Goal: Information Seeking & Learning: Learn about a topic

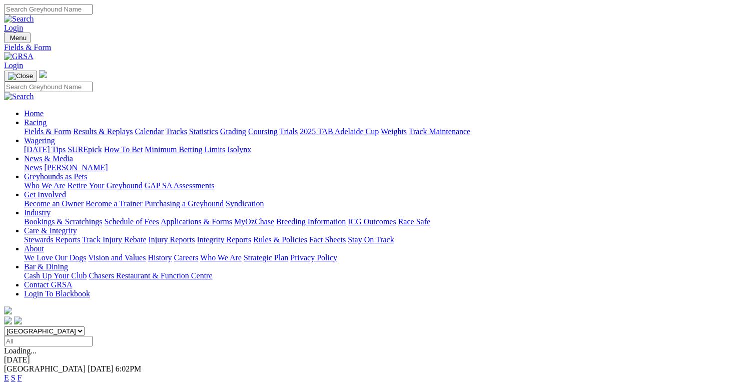
click at [34, 52] on img at bounding box center [19, 56] width 30 height 9
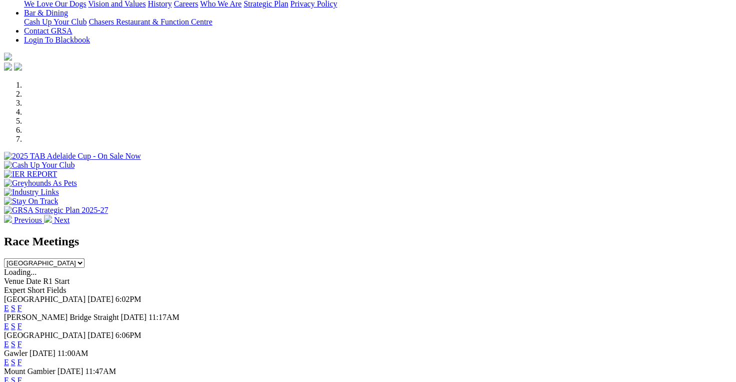
scroll to position [300, 0]
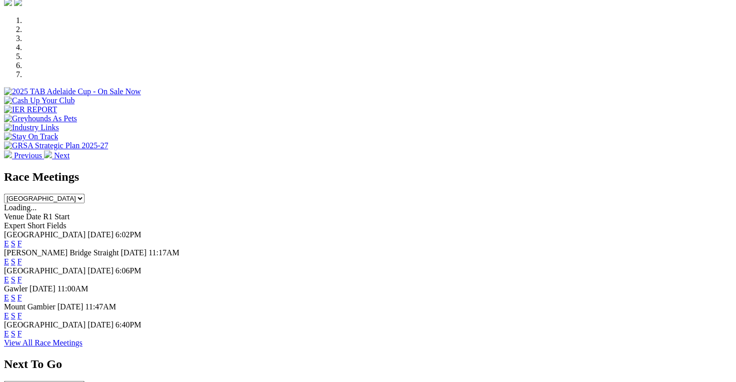
click at [344, 302] on div "Mount Gambier [DATE] 11:47AM E S F" at bounding box center [368, 311] width 728 height 18
click at [22, 335] on link "F" at bounding box center [20, 333] width 5 height 9
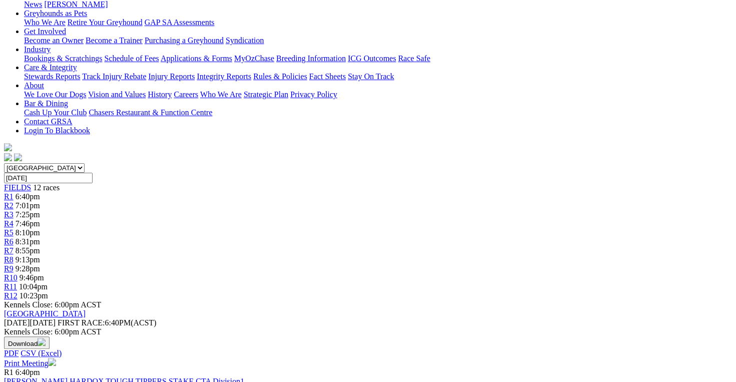
scroll to position [200, 0]
